Goal: Transaction & Acquisition: Subscribe to service/newsletter

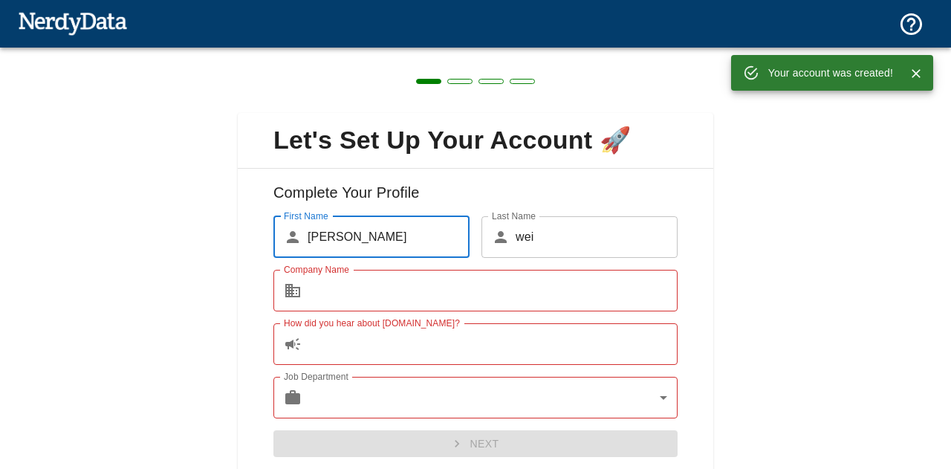
click at [527, 291] on input "Company Name" at bounding box center [493, 291] width 370 height 42
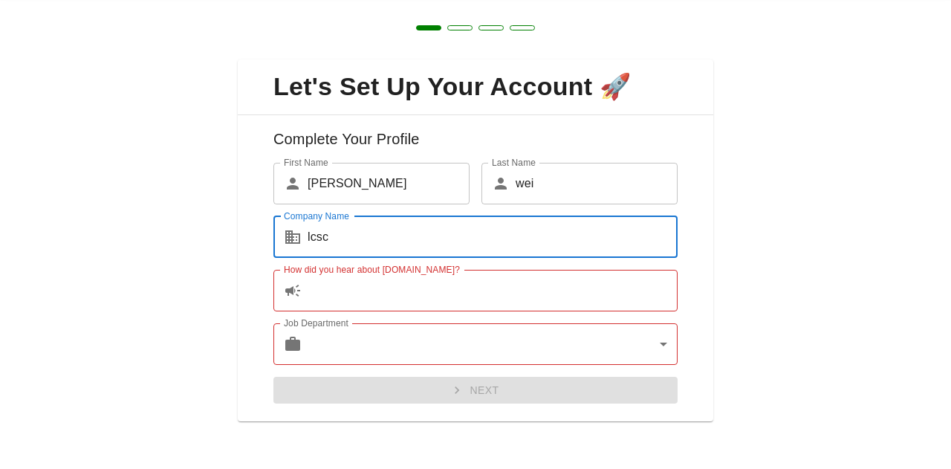
type input "lcsc"
click at [407, 285] on input "How did you hear about [DOMAIN_NAME]?" at bounding box center [493, 291] width 370 height 42
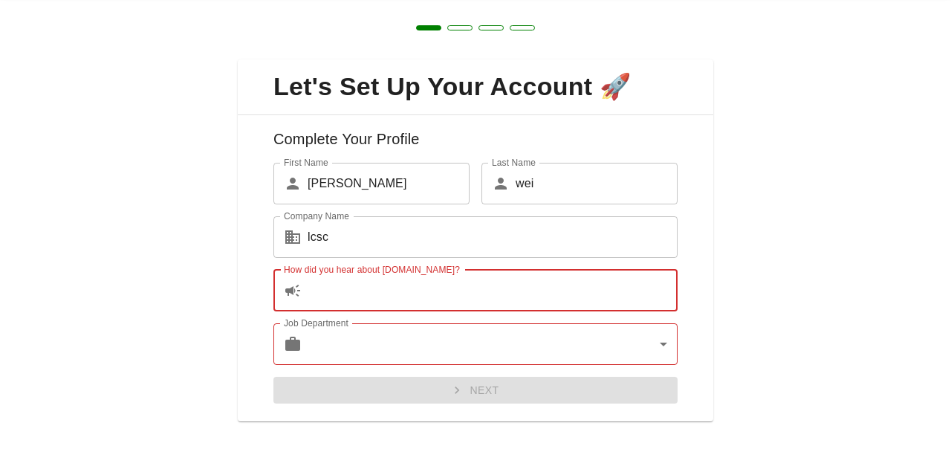
click at [292, 288] on icon at bounding box center [292, 291] width 15 height 12
click at [318, 295] on input "How did you hear about [DOMAIN_NAME]?" at bounding box center [493, 291] width 370 height 42
type input "s"
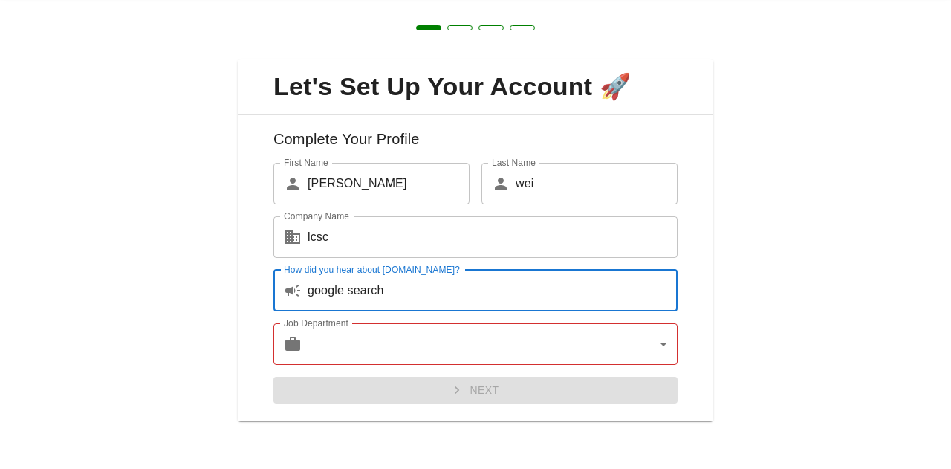
type input "google search"
click at [352, 52] on body "Technologies Domains Pricing Products Create a Report Create a list of websites…" at bounding box center [475, 26] width 951 height 52
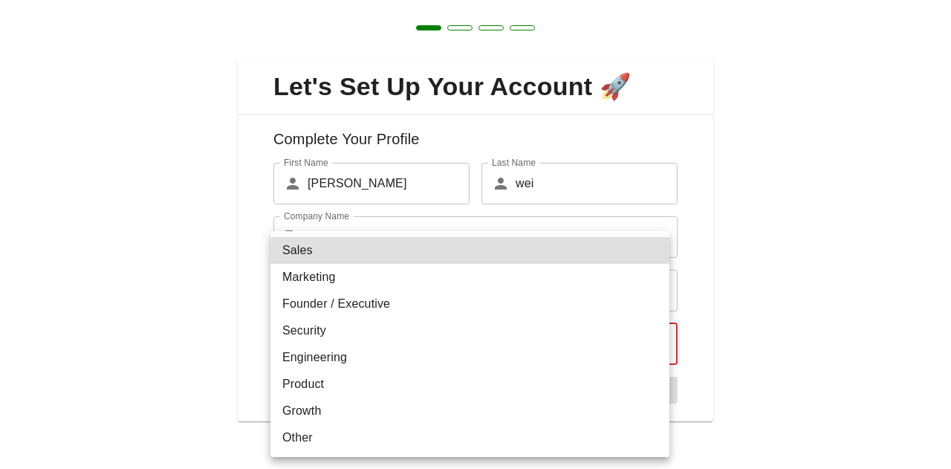
click at [346, 362] on li "Engineering" at bounding box center [469, 357] width 399 height 27
type input "engineering"
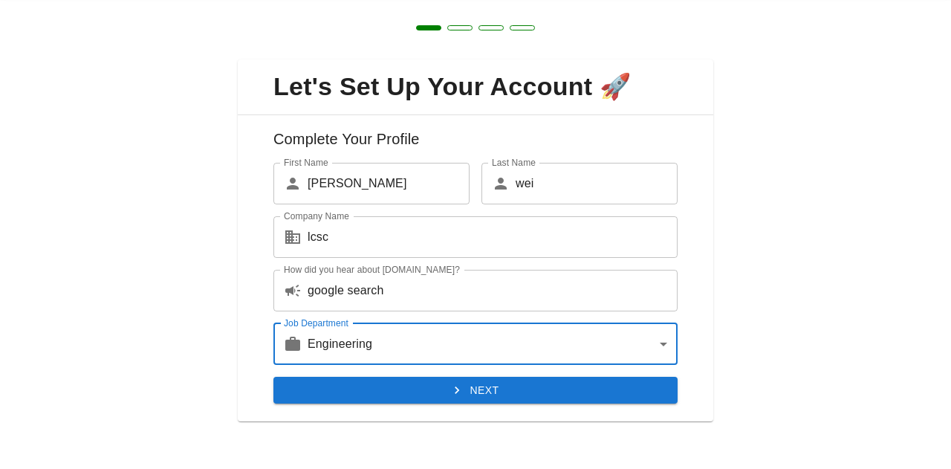
click at [411, 392] on button "Next" at bounding box center [475, 390] width 404 height 27
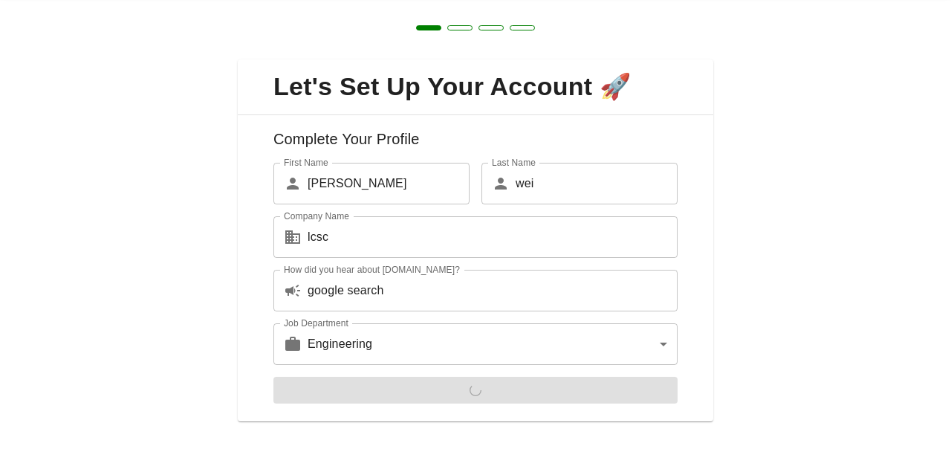
scroll to position [0, 0]
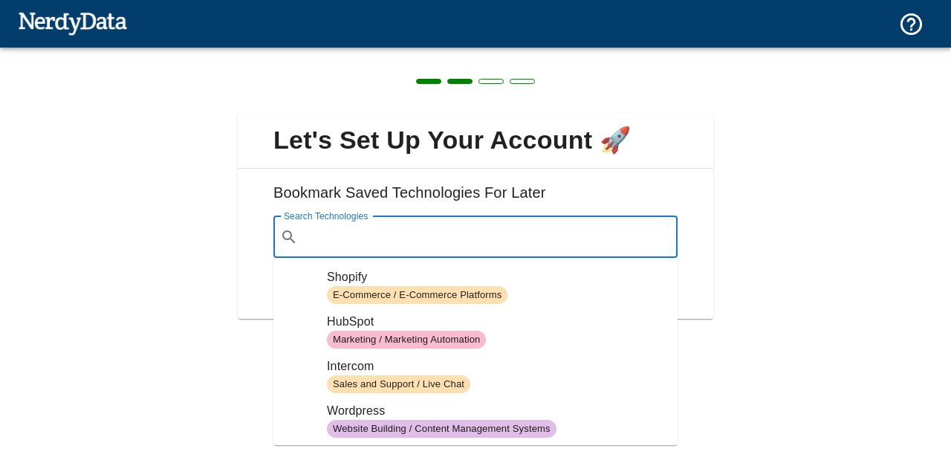
click at [437, 236] on input "Search Technologies" at bounding box center [487, 237] width 367 height 28
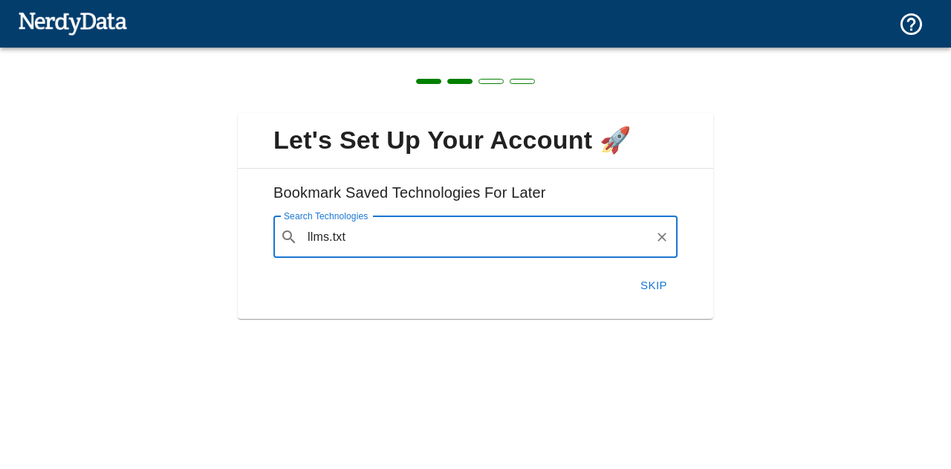
type input "llms.txt"
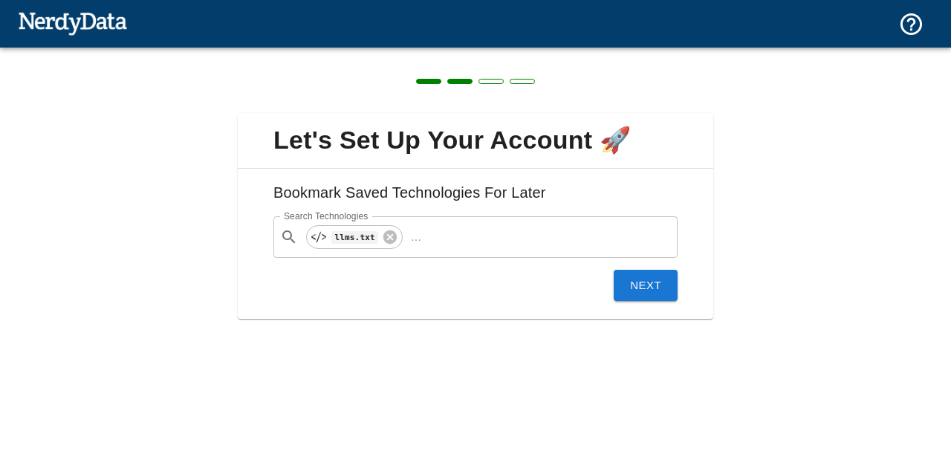
click at [632, 291] on button "Next" at bounding box center [646, 285] width 64 height 31
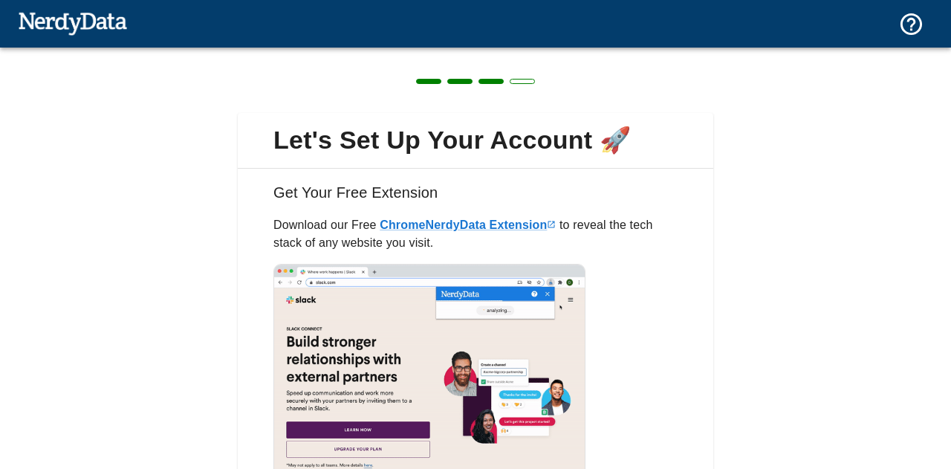
scroll to position [131, 0]
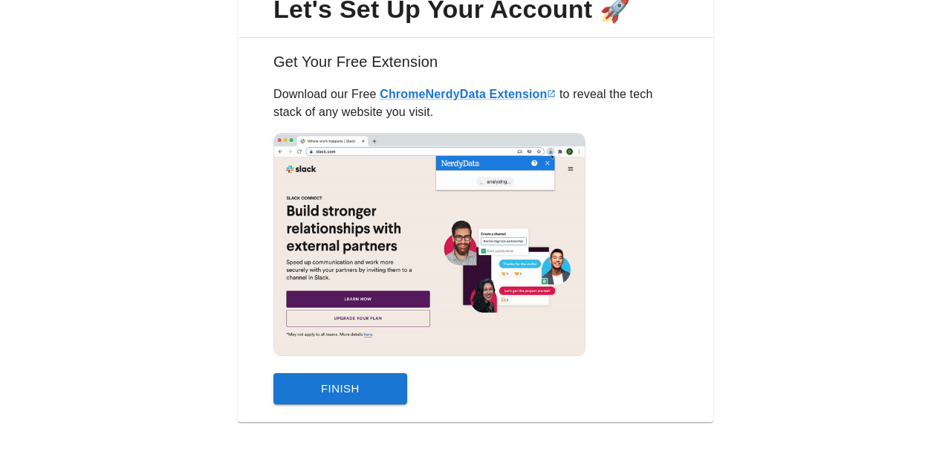
click at [370, 386] on button "Finish" at bounding box center [340, 388] width 134 height 31
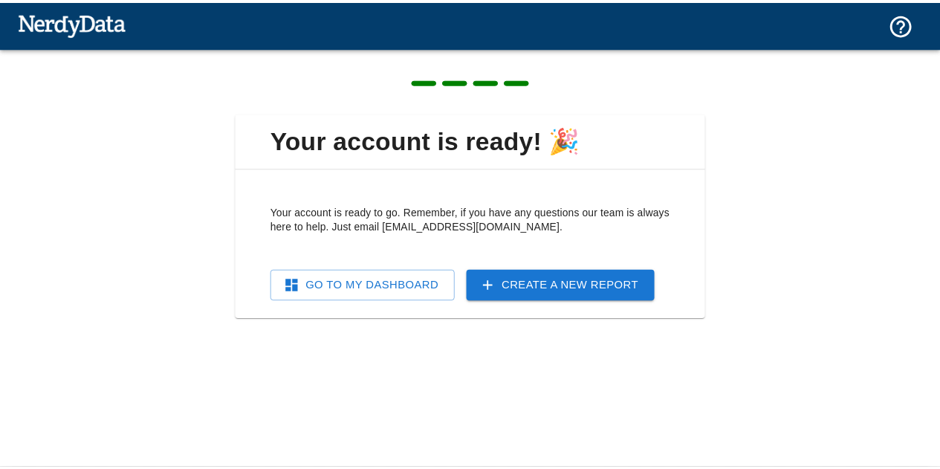
scroll to position [0, 0]
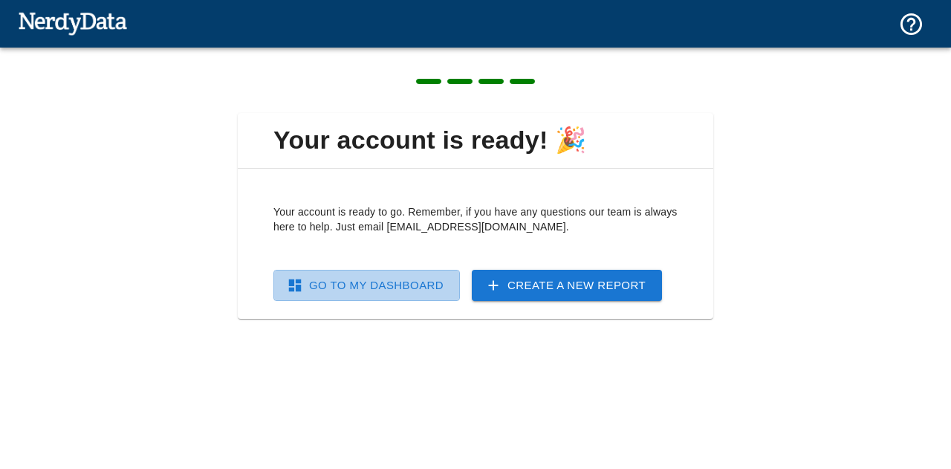
click at [394, 289] on link "Go To My Dashboard" at bounding box center [366, 285] width 186 height 31
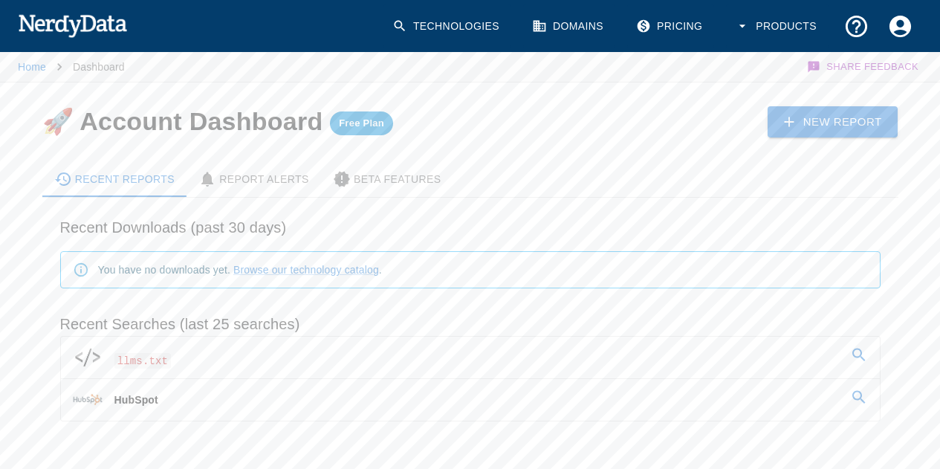
scroll to position [53, 0]
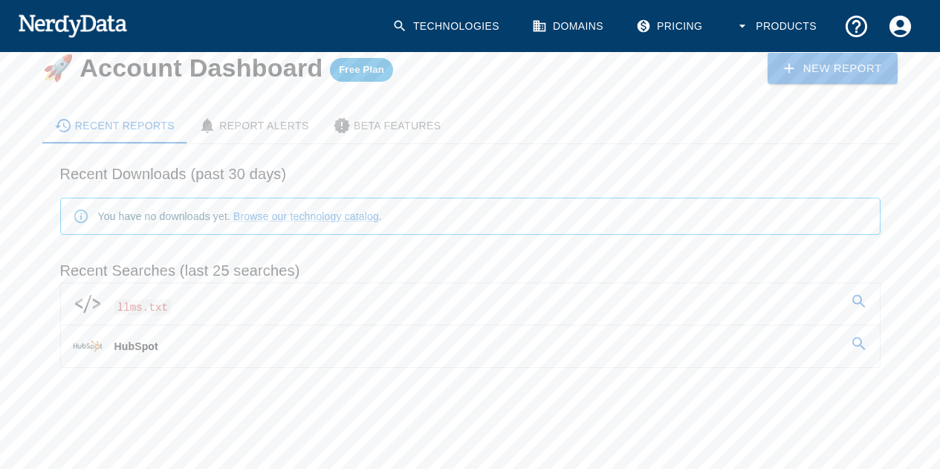
click at [859, 298] on icon at bounding box center [859, 302] width 18 height 18
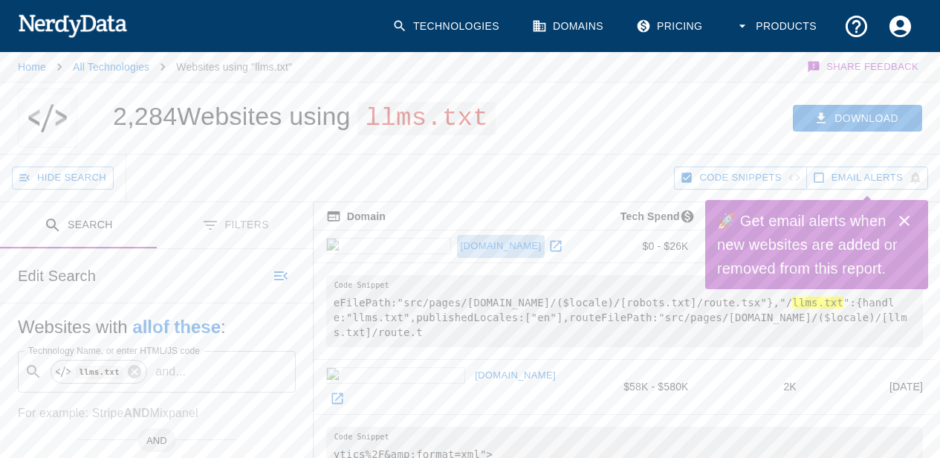
click at [457, 239] on link "[DOMAIN_NAME]" at bounding box center [501, 246] width 88 height 23
click at [900, 215] on icon "Close" at bounding box center [904, 221] width 18 height 18
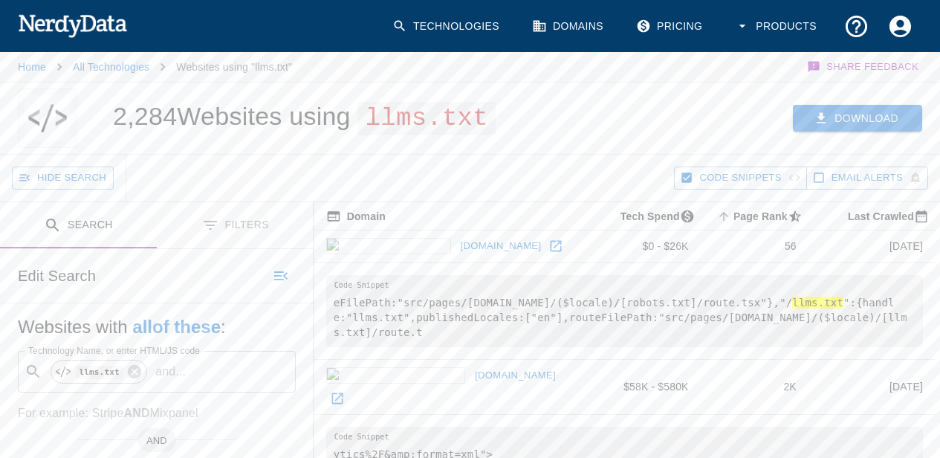
click at [871, 110] on button "Download" at bounding box center [857, 118] width 129 height 27
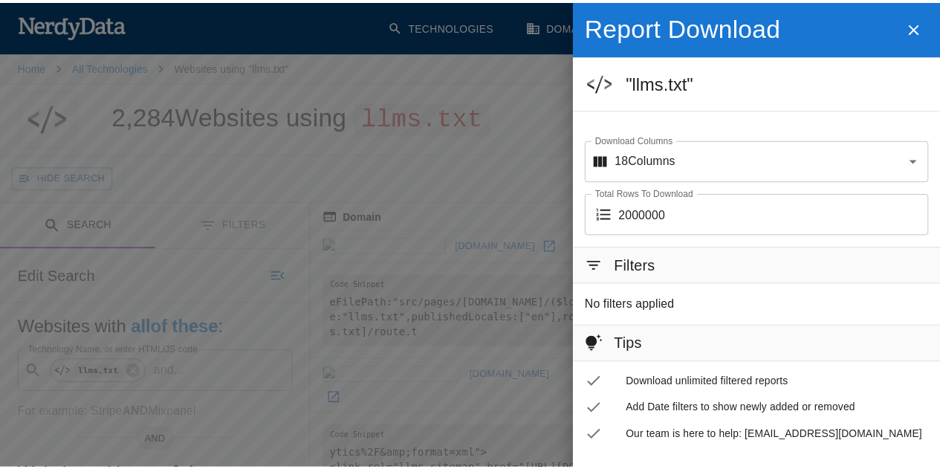
scroll to position [48, 0]
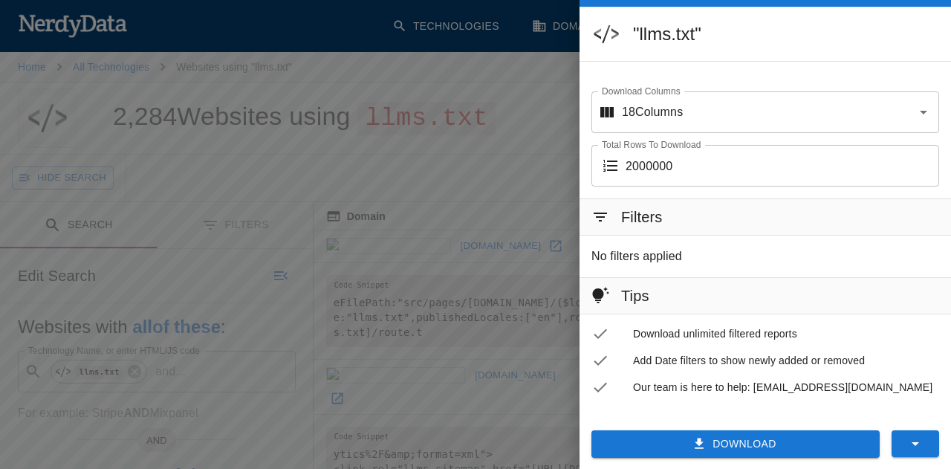
click at [743, 437] on button "Download" at bounding box center [735, 443] width 288 height 27
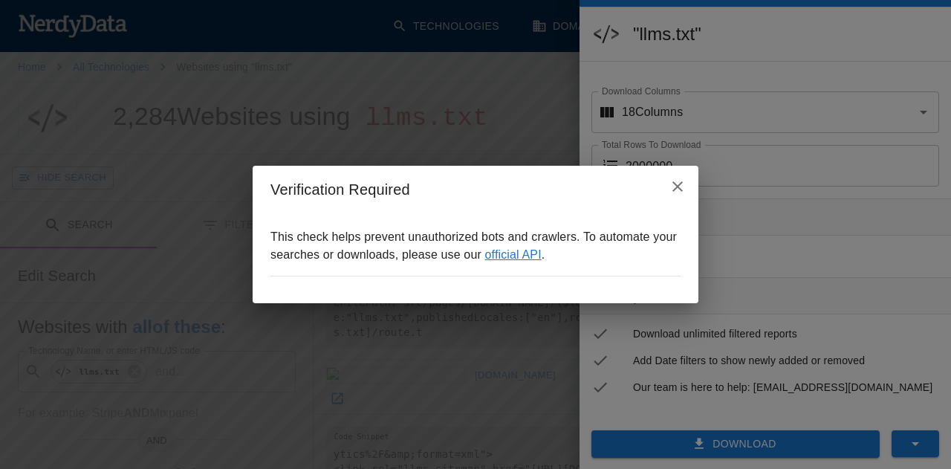
click at [526, 258] on link "official API" at bounding box center [513, 254] width 56 height 13
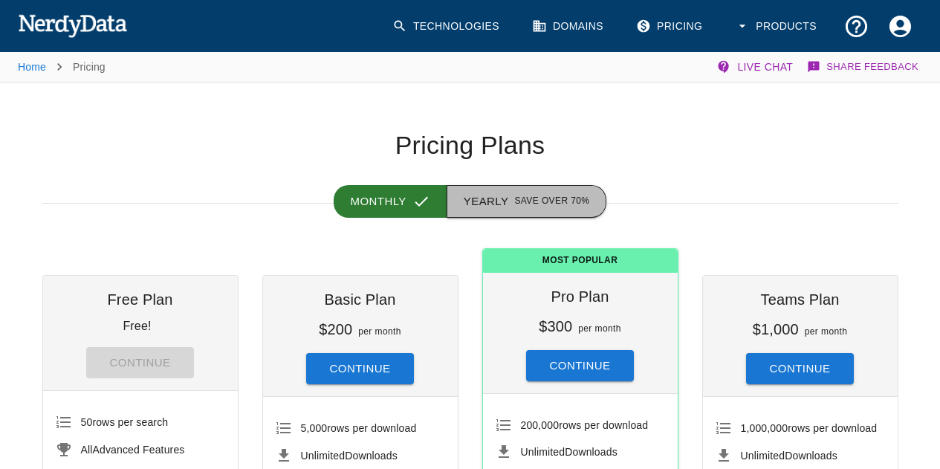
click at [509, 196] on button "Yearly Save over 70%" at bounding box center [527, 201] width 160 height 33
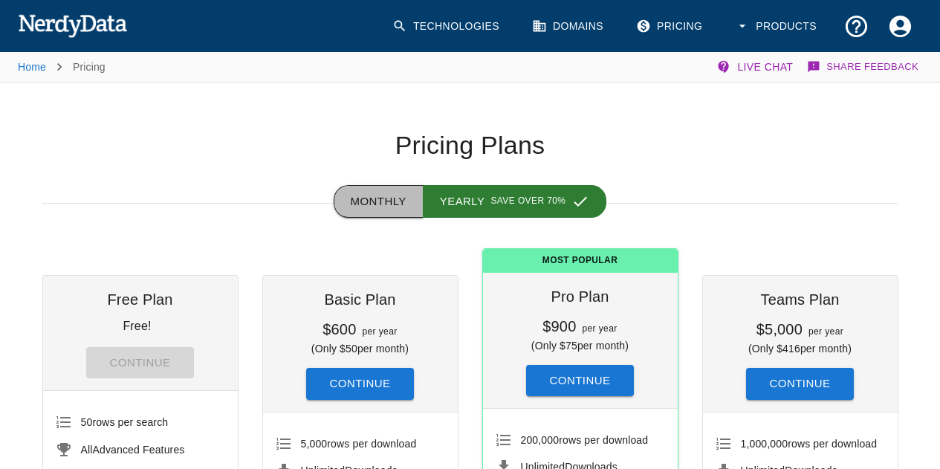
click at [397, 204] on button "Monthly" at bounding box center [379, 201] width 90 height 33
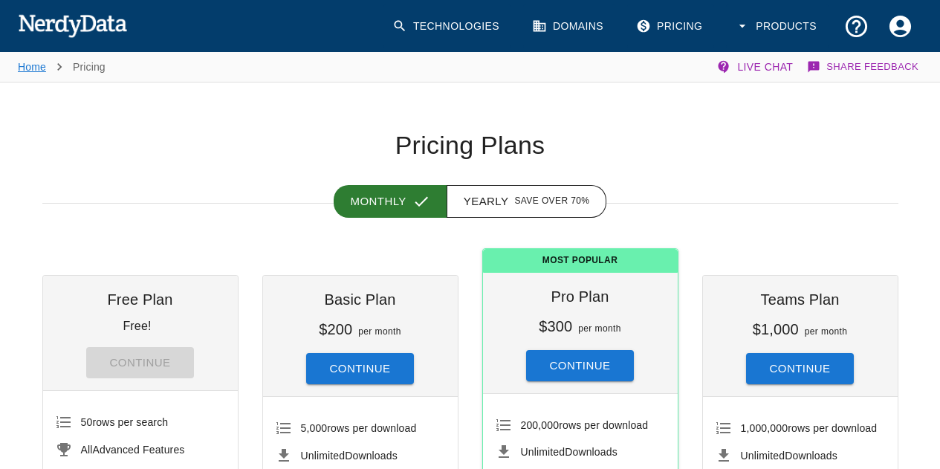
click at [25, 65] on link "Home" at bounding box center [32, 67] width 28 height 12
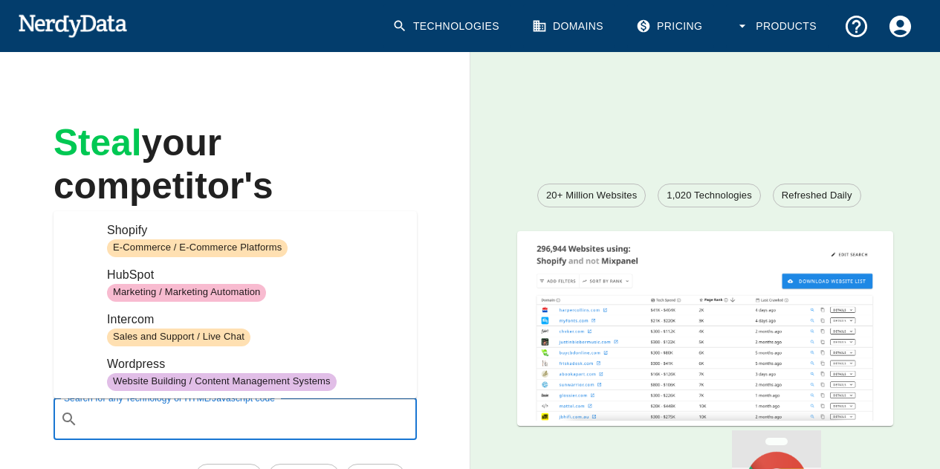
click at [257, 417] on input "Search for any Technology or HTML/Javascript code" at bounding box center [247, 419] width 326 height 28
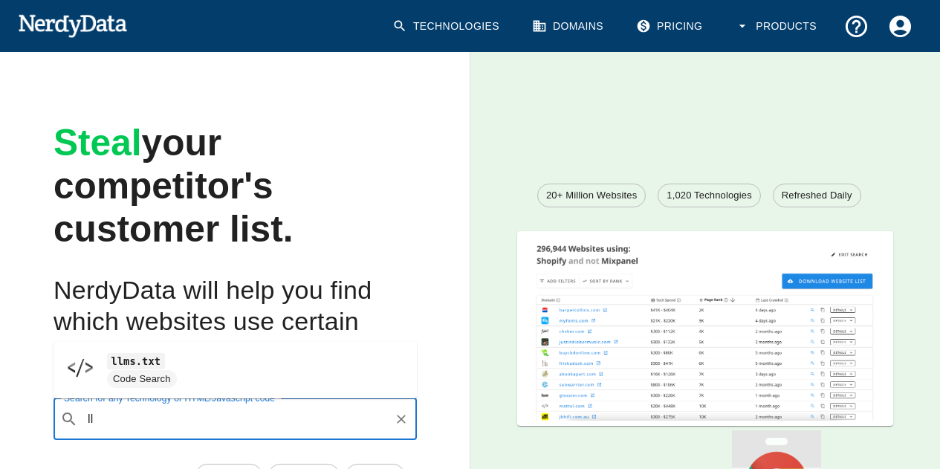
type input "l"
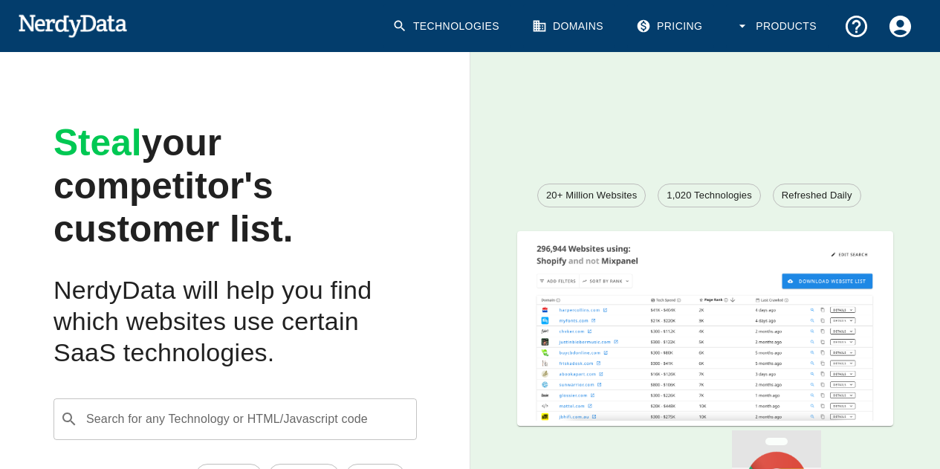
click at [2, 236] on div "Steal your competitor's customer list. NerdyData will help you find which websi…" at bounding box center [223, 292] width 494 height 529
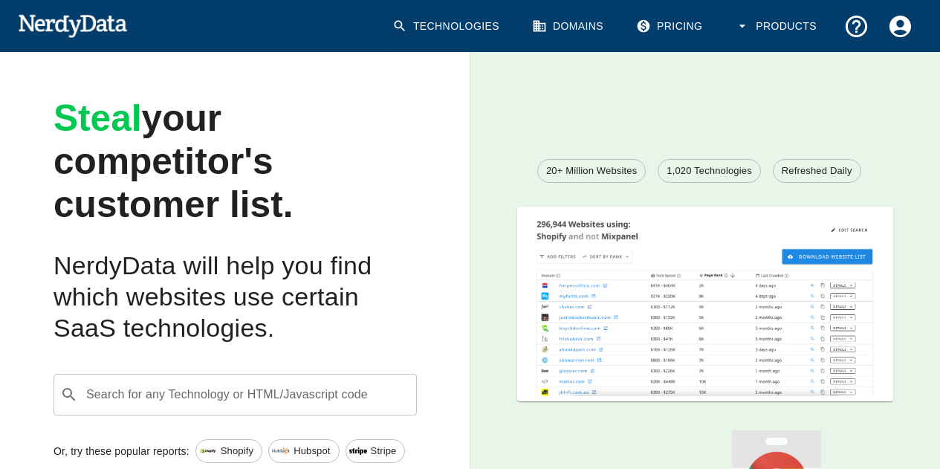
scroll to position [24, 0]
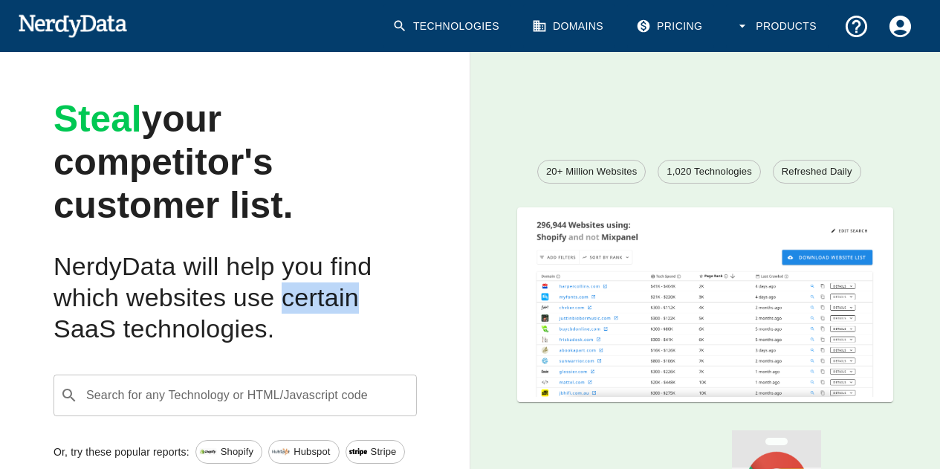
drag, startPoint x: 284, startPoint y: 298, endPoint x: 357, endPoint y: 301, distance: 72.9
click at [357, 301] on h2 "NerdyData will help you find which websites use certain SaaS technologies." at bounding box center [234, 298] width 363 height 94
click at [377, 320] on div at bounding box center [370, 314] width 27 height 27
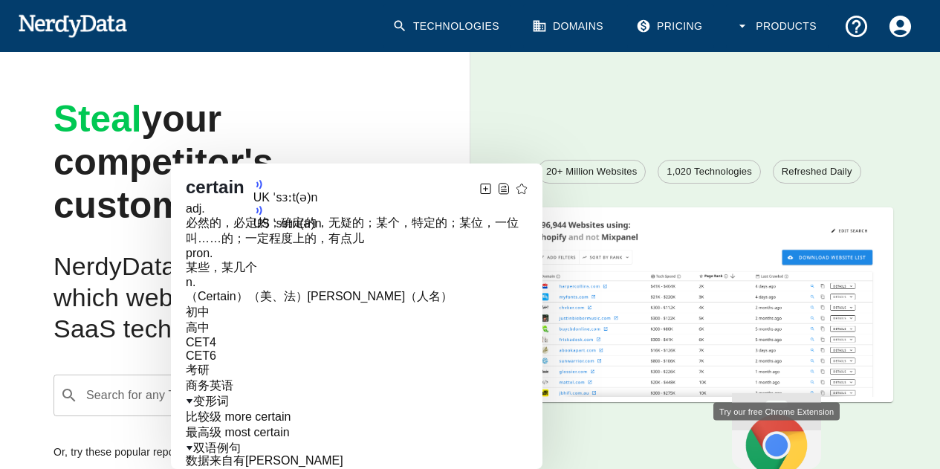
click at [120, 296] on h2 "NerdyData will help you find which websites use certain SaaS technologies." at bounding box center [234, 298] width 363 height 94
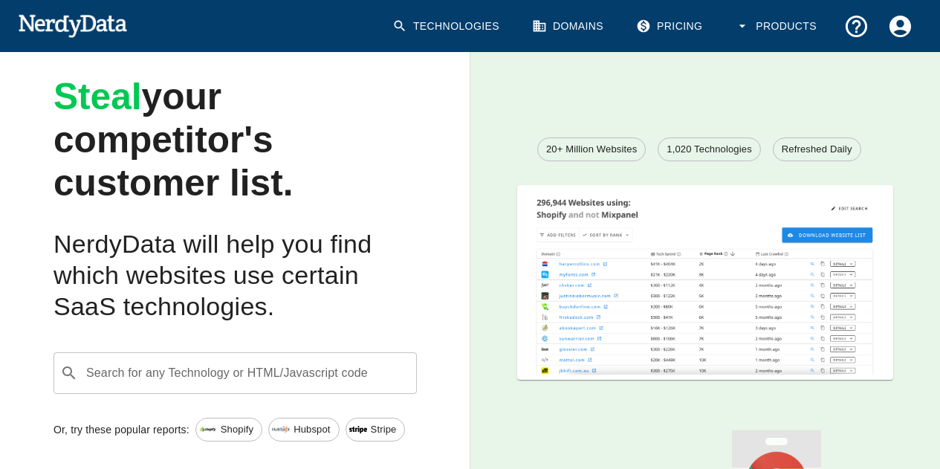
scroll to position [0, 0]
